Goal: Information Seeking & Learning: Learn about a topic

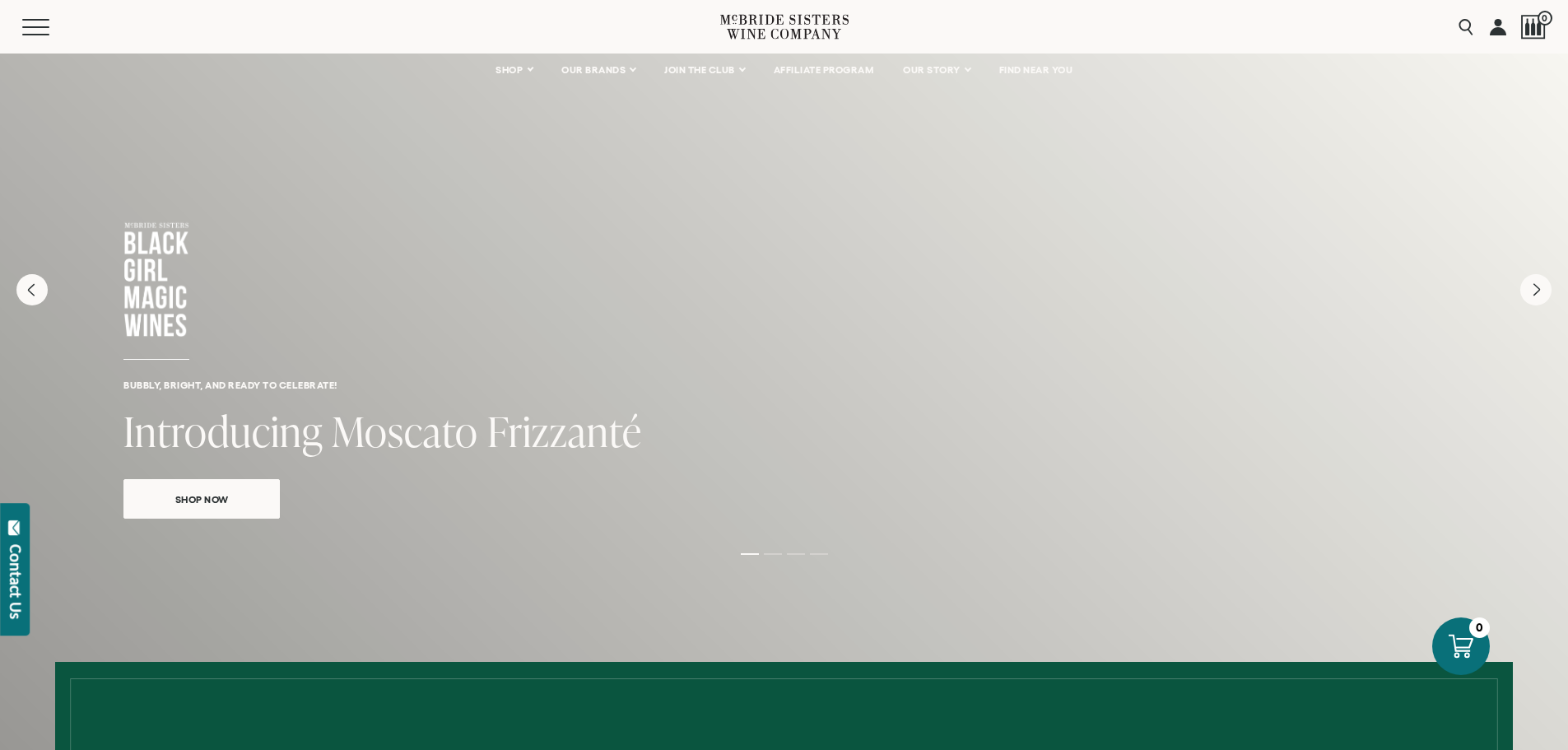
click at [753, 33] on icon at bounding box center [784, 26] width 129 height 47
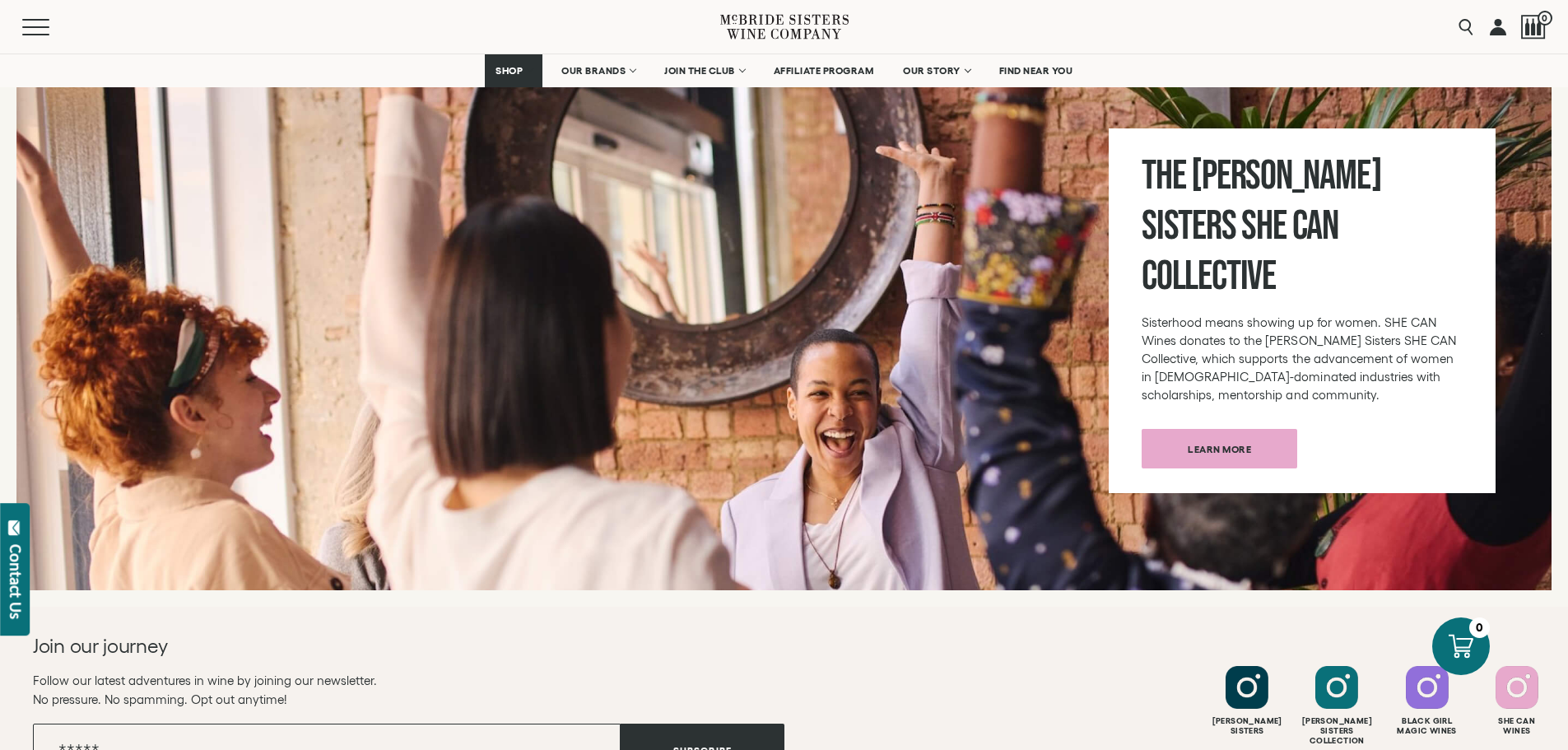
scroll to position [6559, 0]
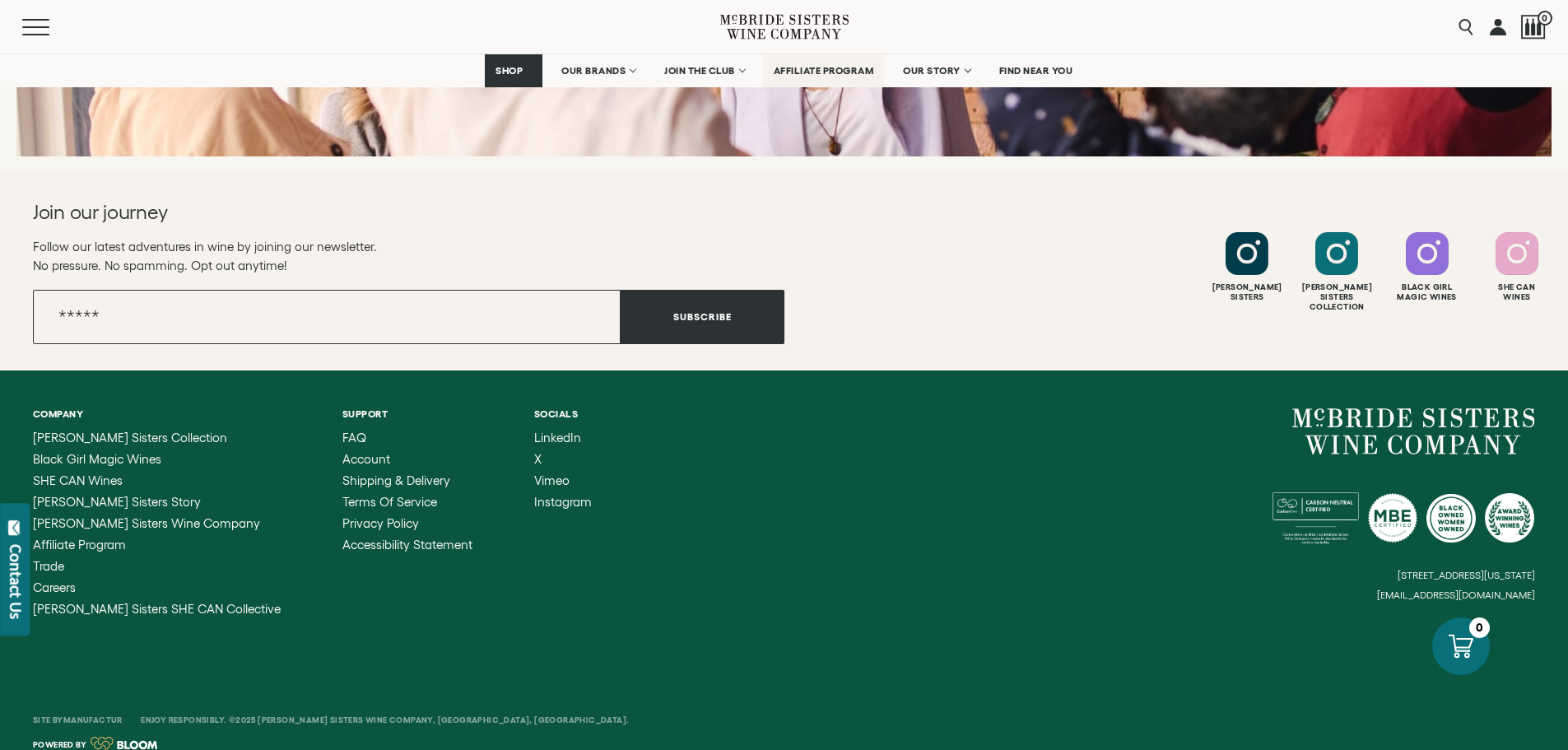
click at [839, 70] on span "AFFILIATE PROGRAM" at bounding box center [824, 71] width 101 height 12
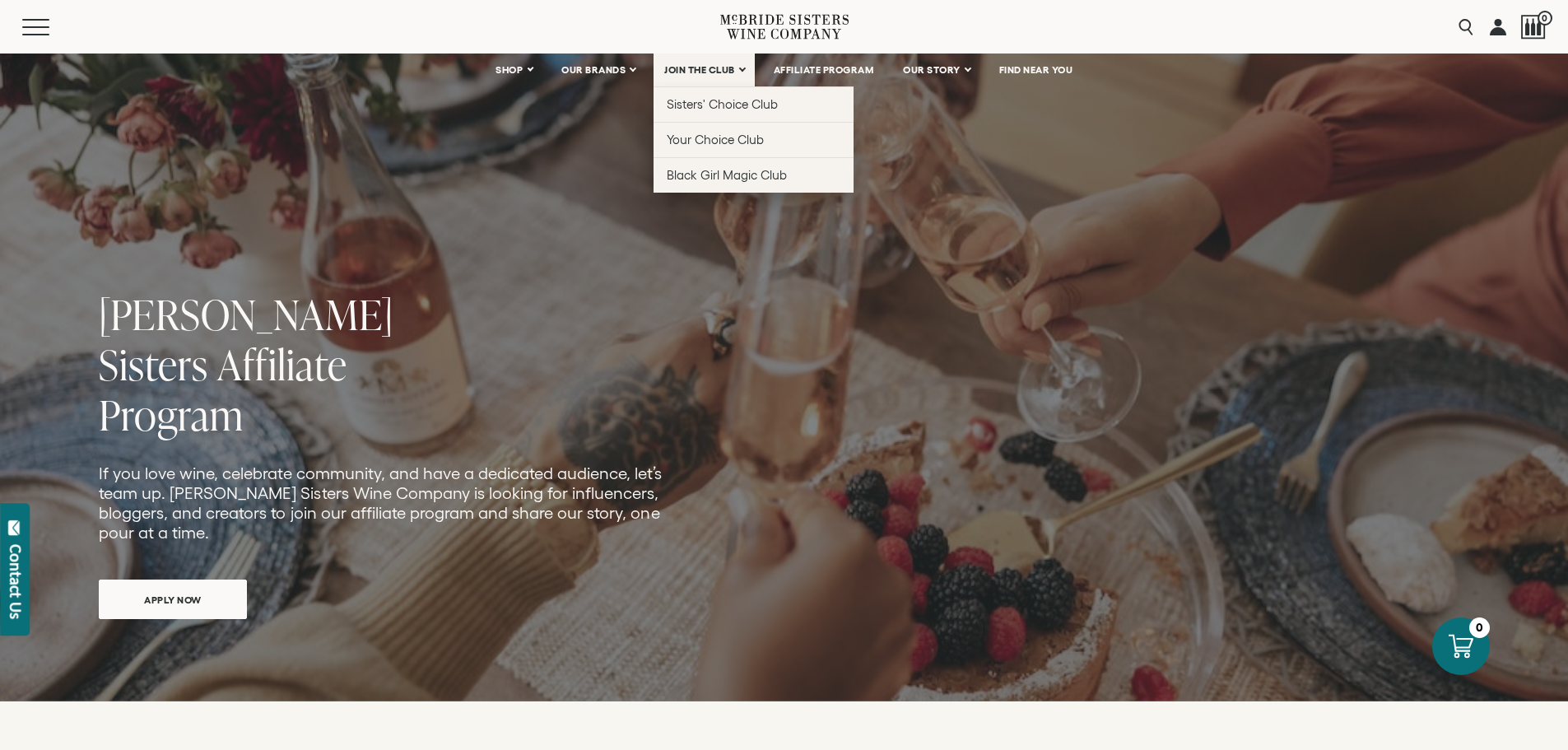
click at [739, 64] on link "JOIN THE CLUB" at bounding box center [704, 70] width 102 height 33
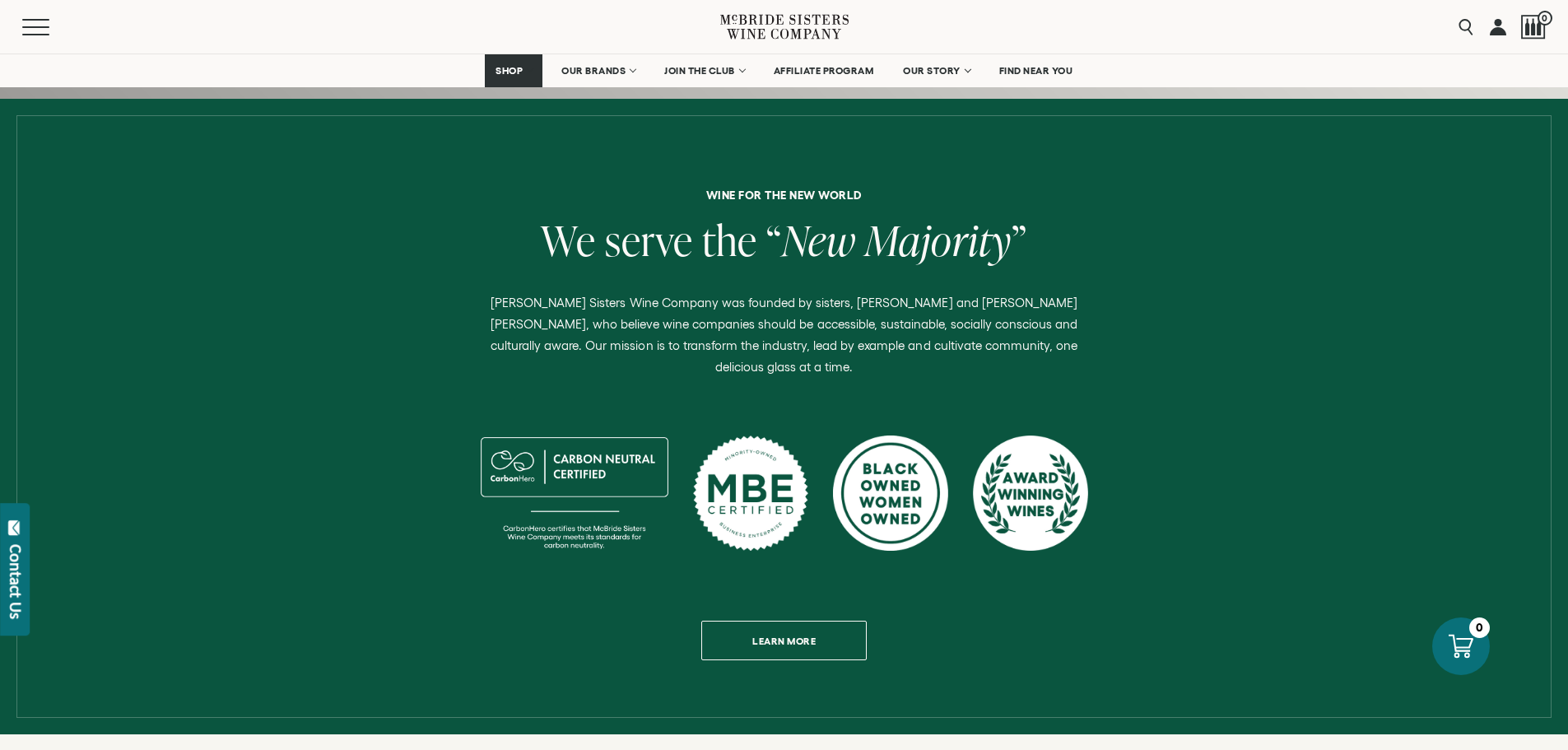
scroll to position [776, 0]
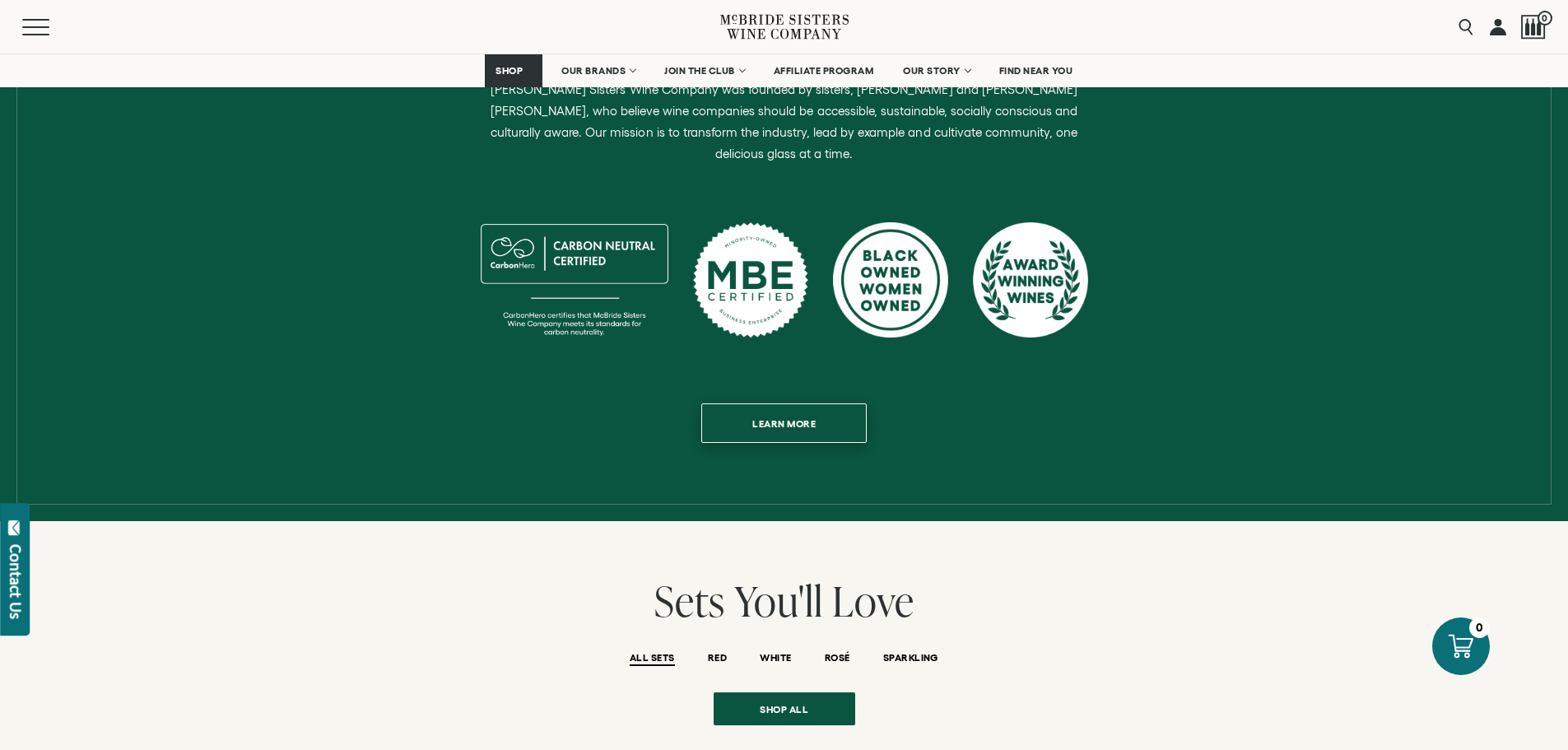
click at [783, 407] on span "Learn more" at bounding box center [784, 423] width 121 height 32
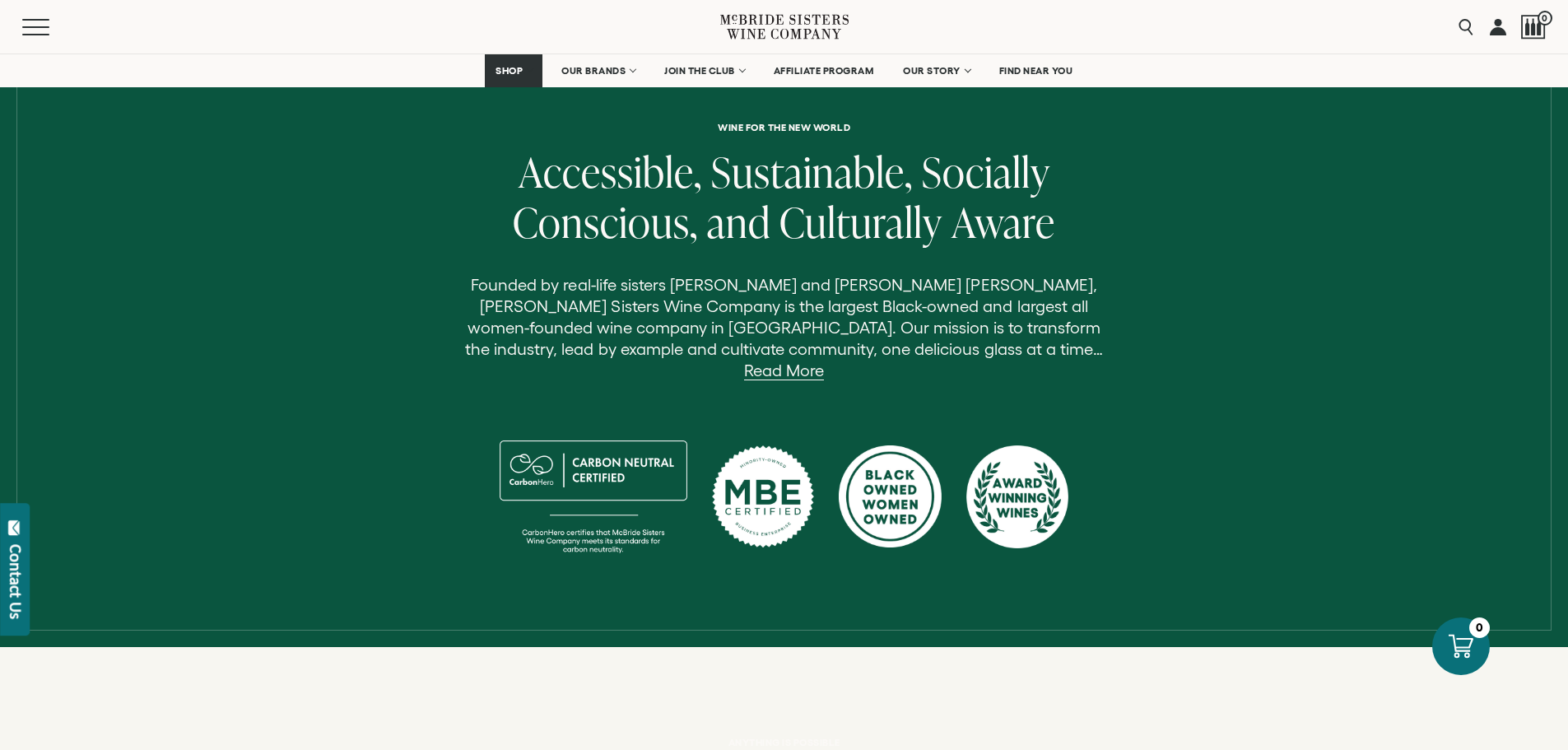
scroll to position [500, 0]
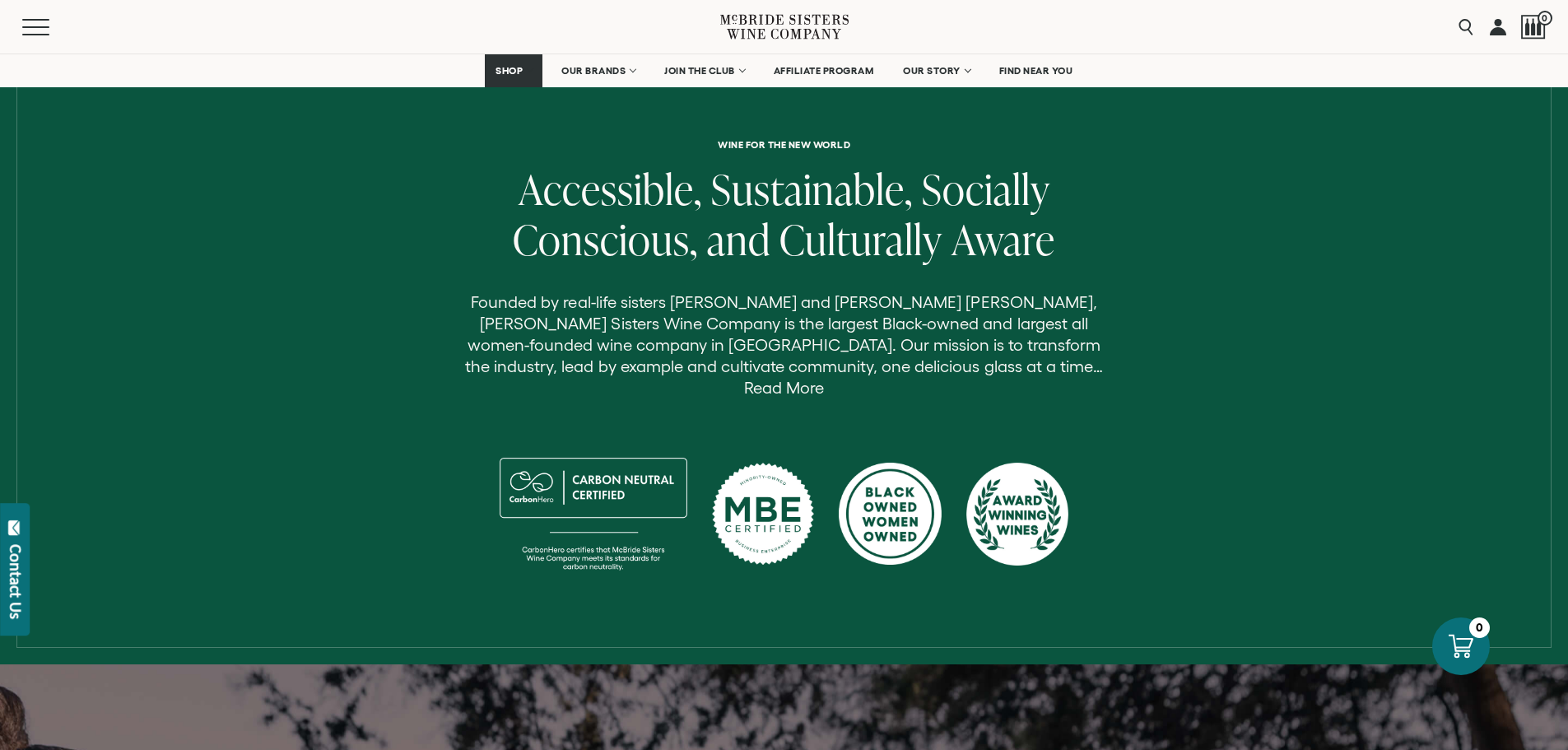
click at [824, 378] on link "Read More" at bounding box center [784, 388] width 80 height 19
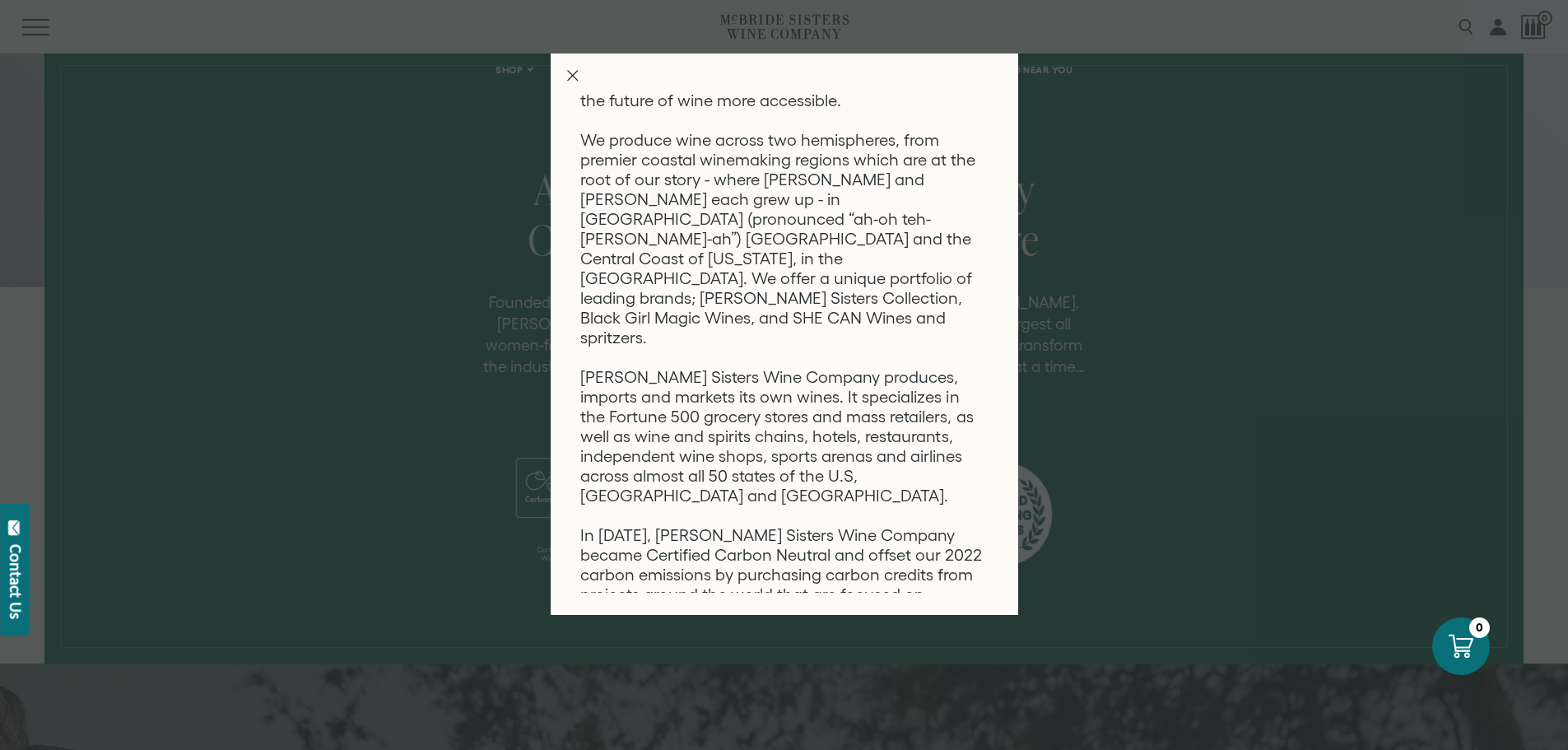
scroll to position [285, 0]
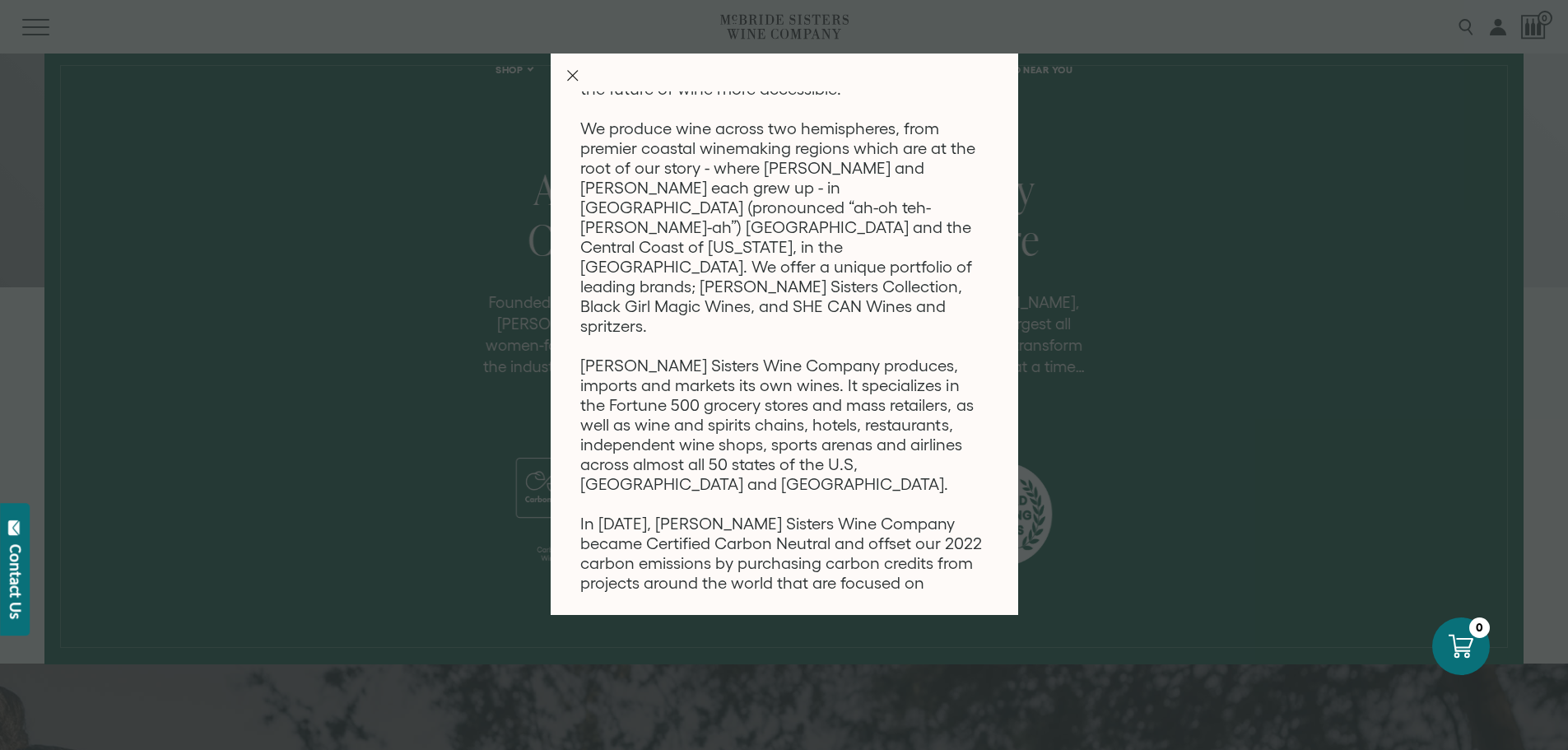
click at [1197, 431] on div "Wine for the new world Founded by real-life sisters Robin McBride and Andréa Mc…" at bounding box center [784, 375] width 1568 height 750
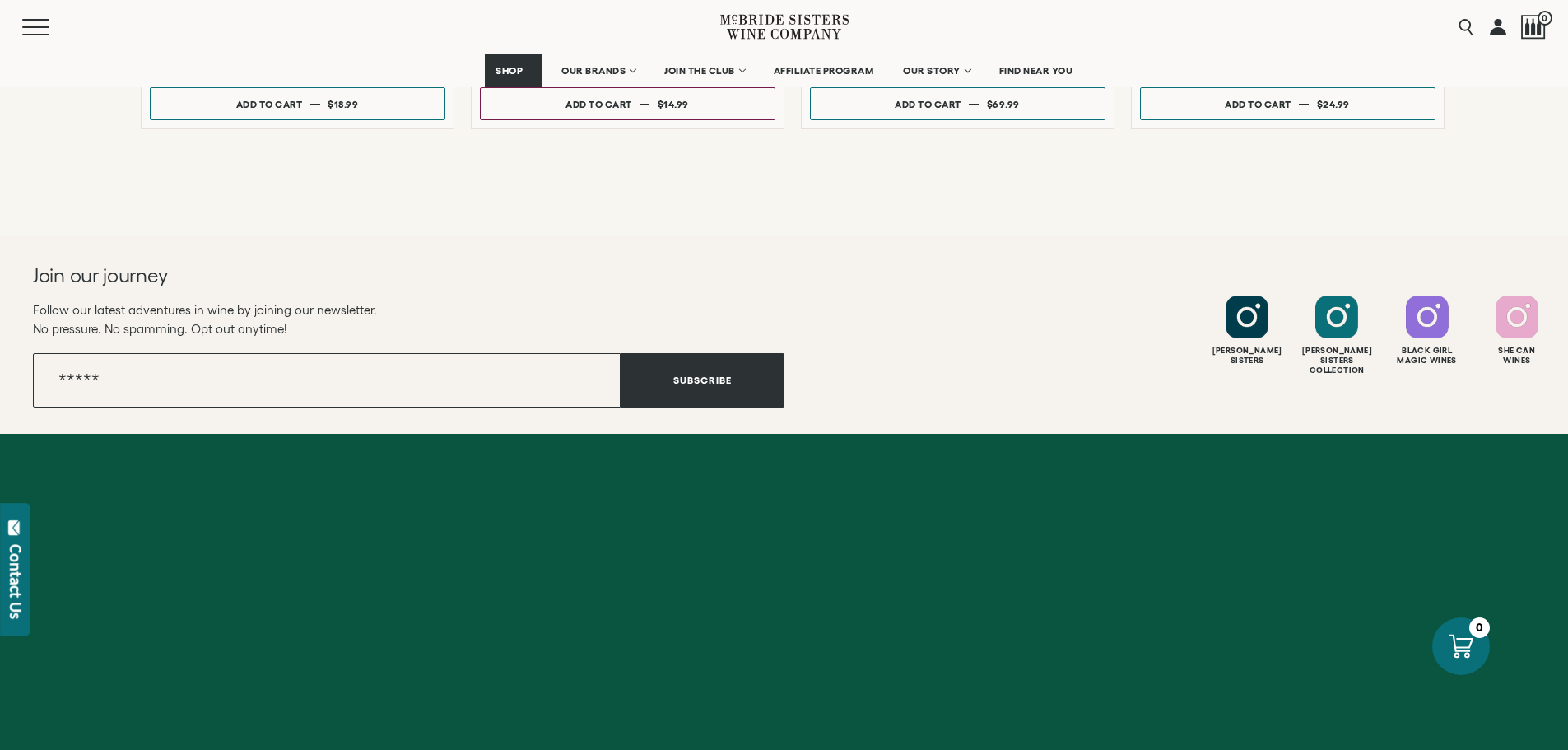
scroll to position [2786, 0]
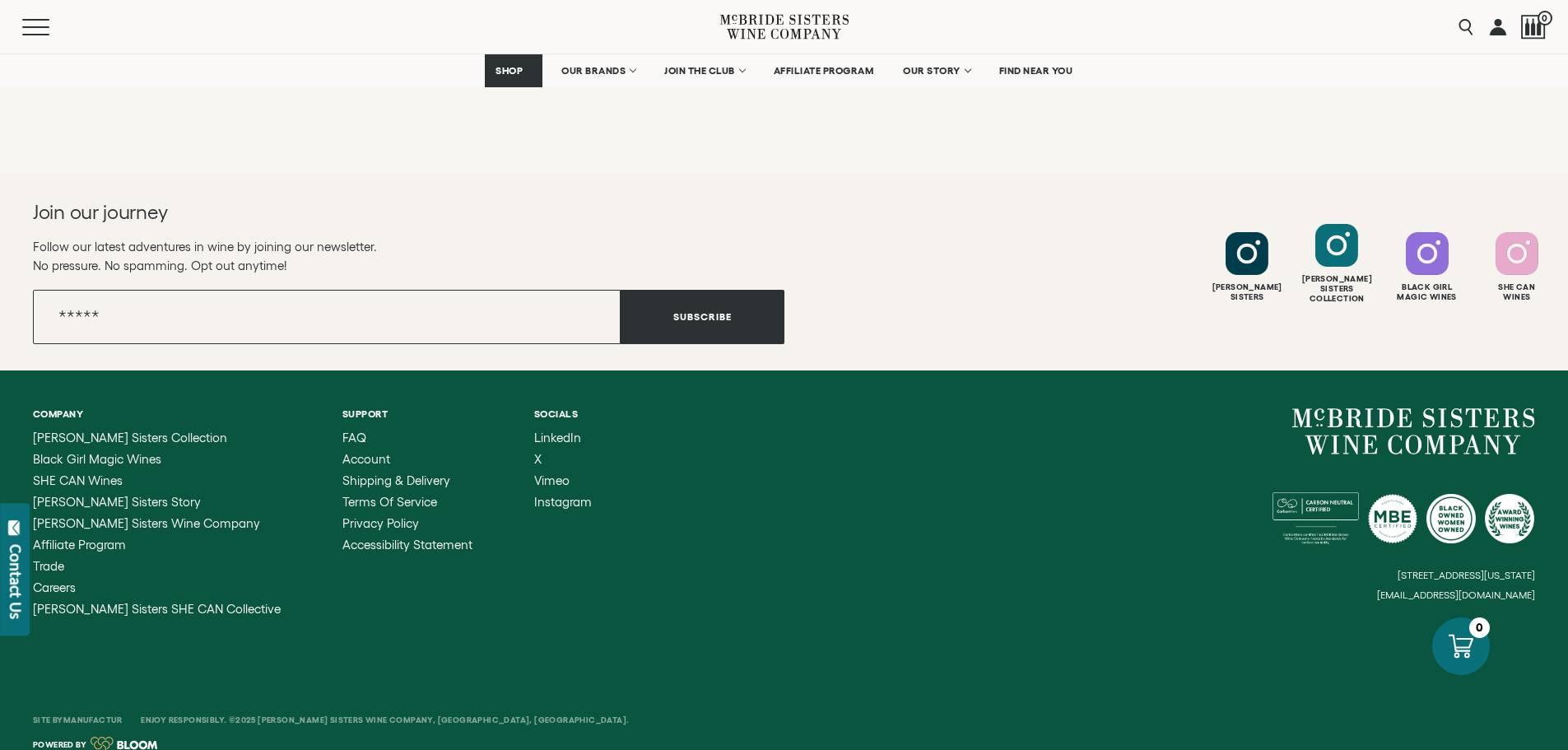
click at [1328, 239] on div at bounding box center [1337, 245] width 43 height 43
drag, startPoint x: 704, startPoint y: 18, endPoint x: 855, endPoint y: 29, distance: 151.4
click at [858, 34] on div "Menu Search 0" at bounding box center [784, 26] width 1568 height 53
